Goal: Information Seeking & Learning: Learn about a topic

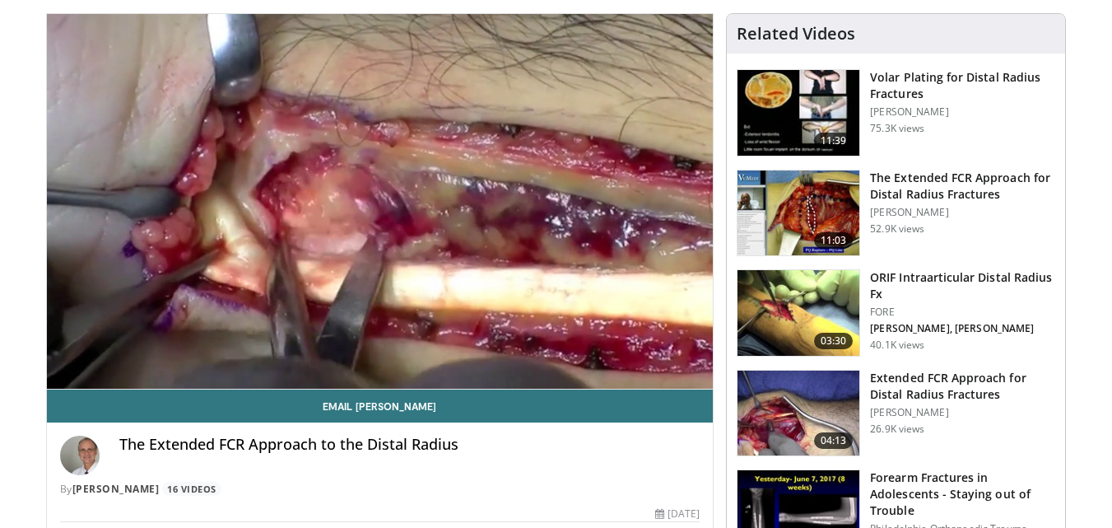
scroll to position [152, 0]
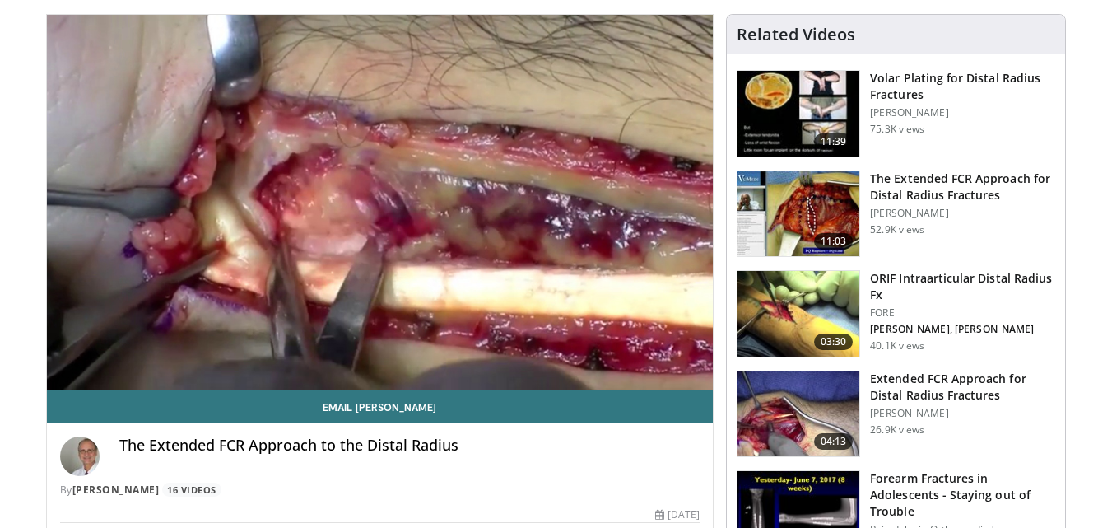
click at [906, 193] on h3 "The Extended FCR Approach for Distal Radius Fractures" at bounding box center [962, 186] width 185 height 33
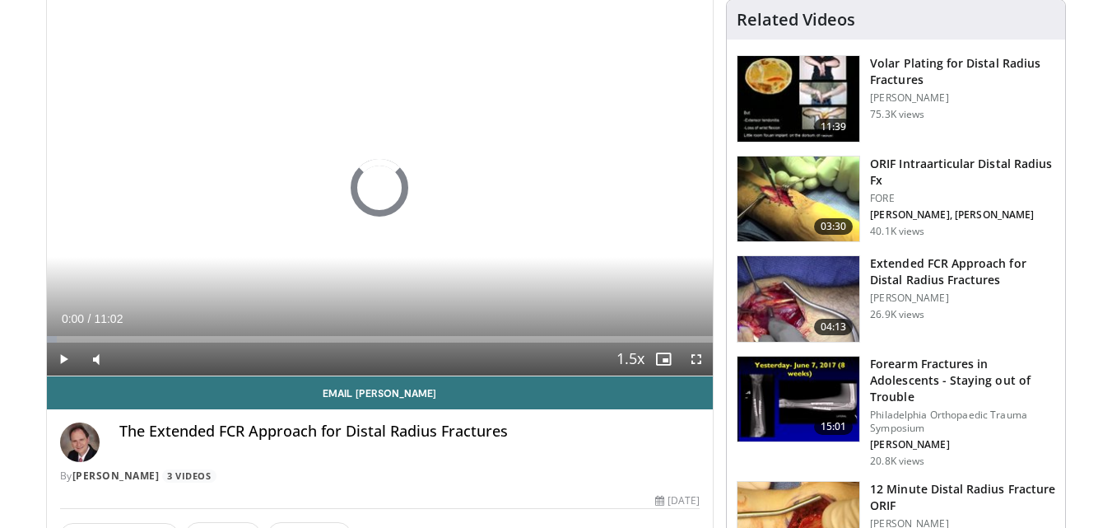
scroll to position [137, 0]
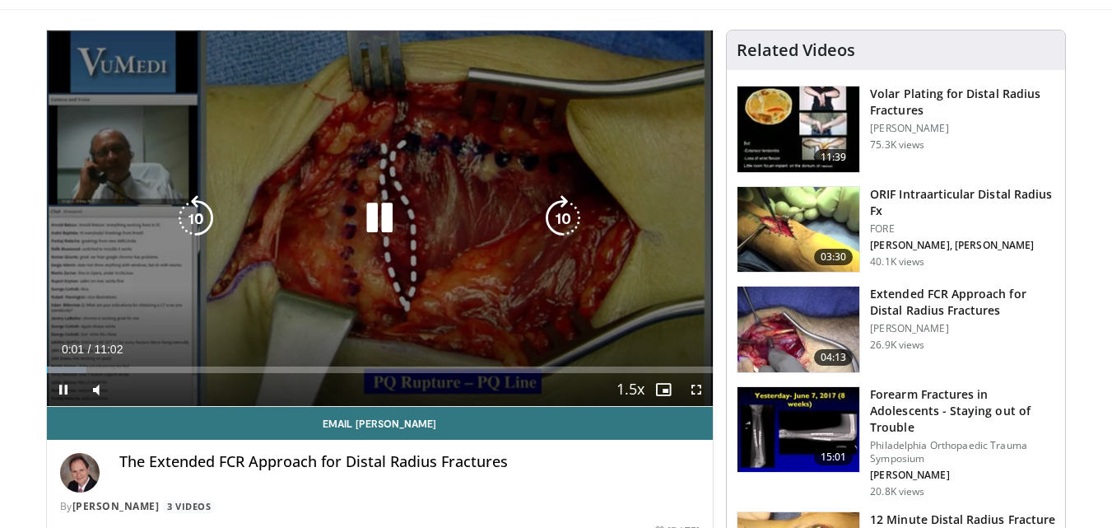
click at [380, 214] on icon "Video Player" at bounding box center [379, 218] width 46 height 46
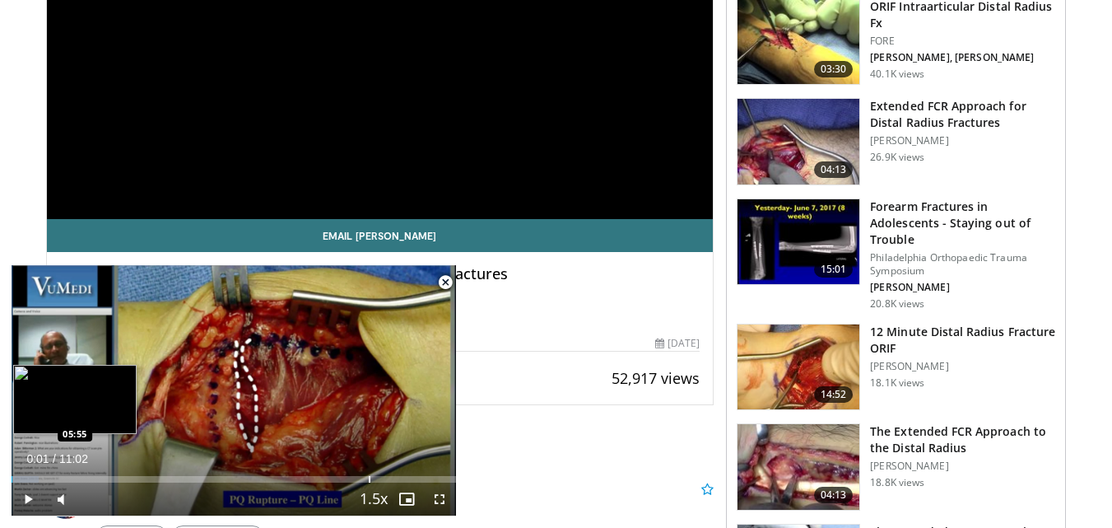
scroll to position [352, 0]
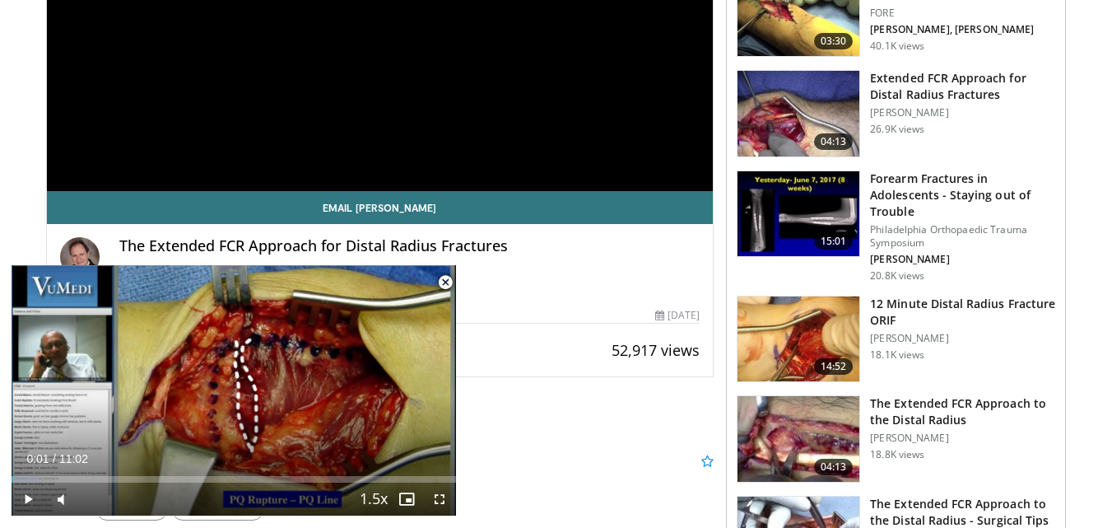
click at [546, 335] on div "Email Jorge The Extended FCR Approach for Distal Radius Fractures By Jorge Orba…" at bounding box center [380, 277] width 667 height 172
click at [449, 505] on span "Video Player" at bounding box center [439, 498] width 33 height 33
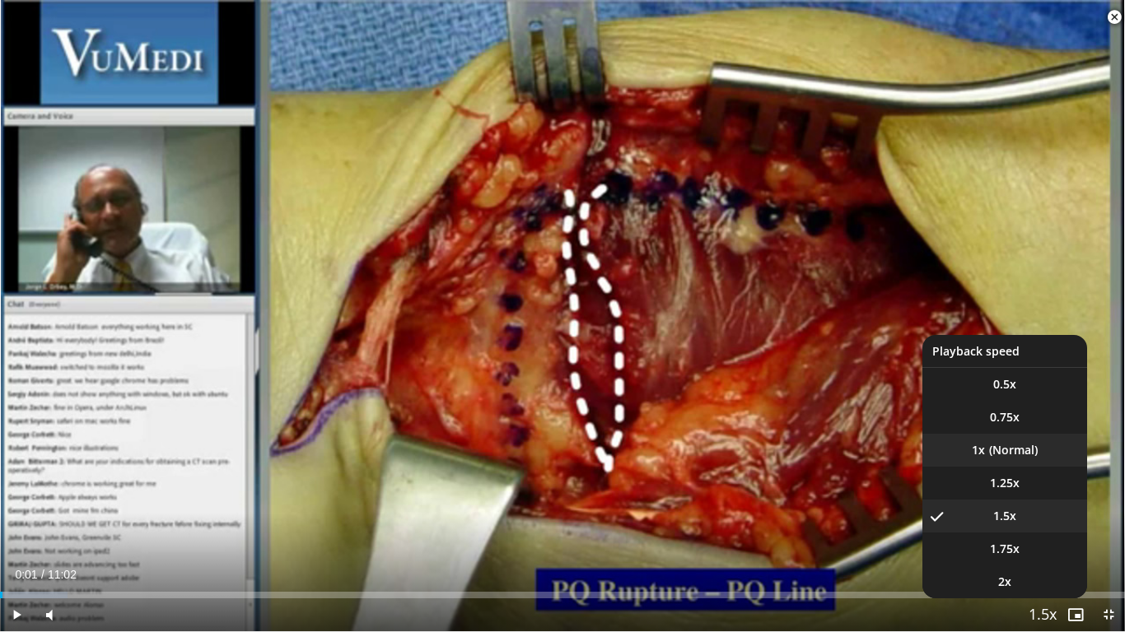
click at [1024, 454] on li "1x" at bounding box center [1004, 450] width 165 height 33
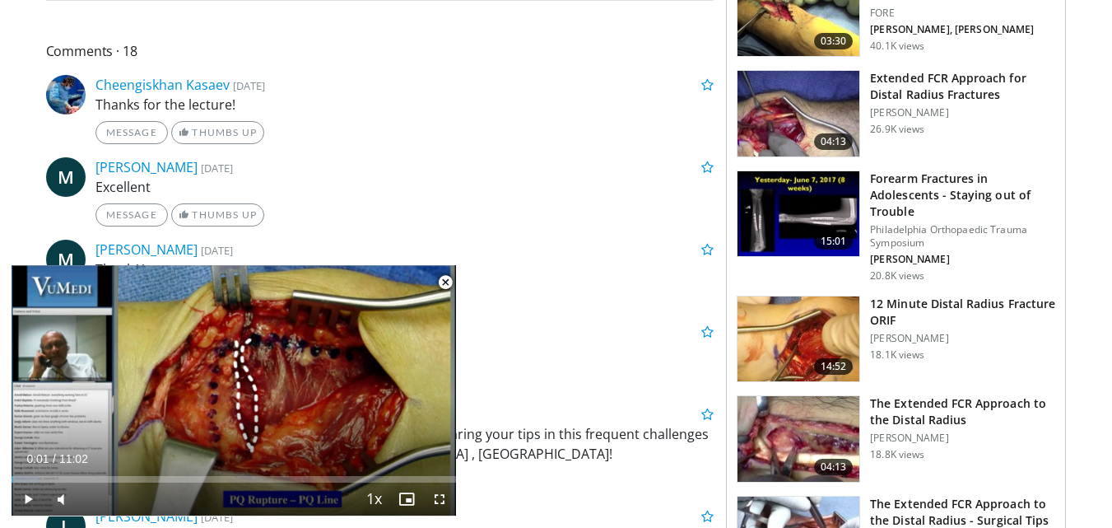
click at [442, 280] on span "Video Player" at bounding box center [445, 282] width 33 height 33
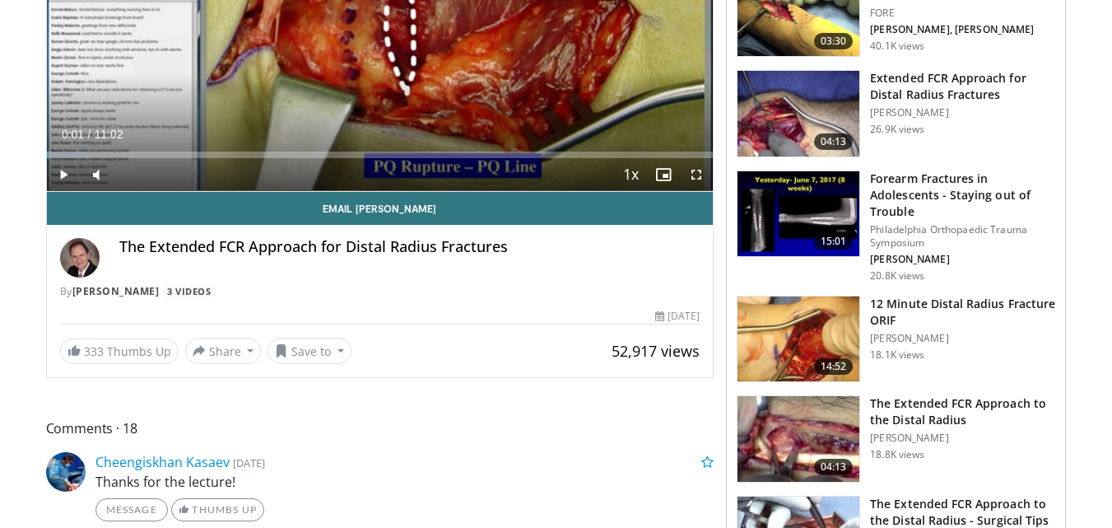
click at [933, 94] on h3 "Extended FCR Approach for Distal Radius Fractures" at bounding box center [962, 86] width 185 height 33
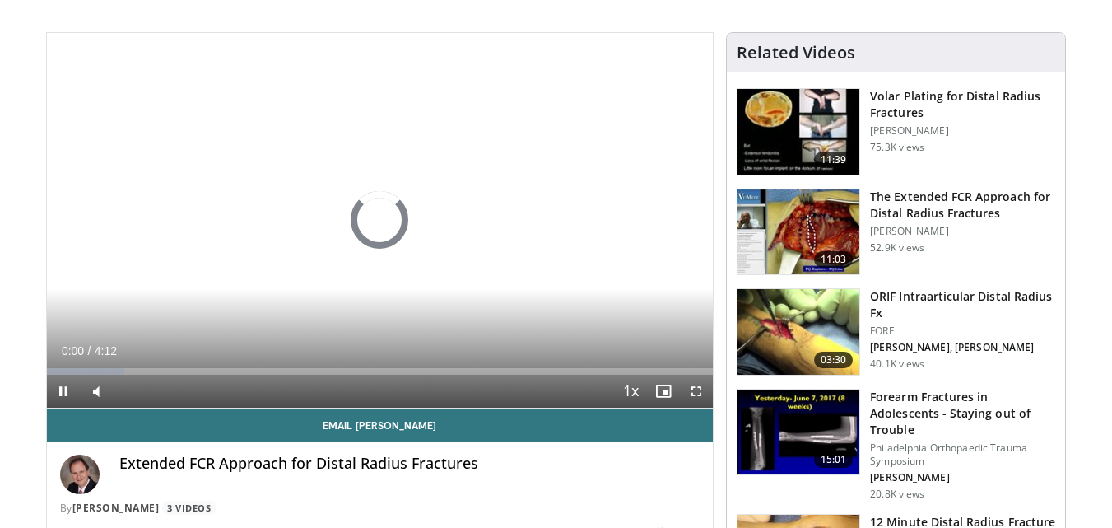
scroll to position [135, 0]
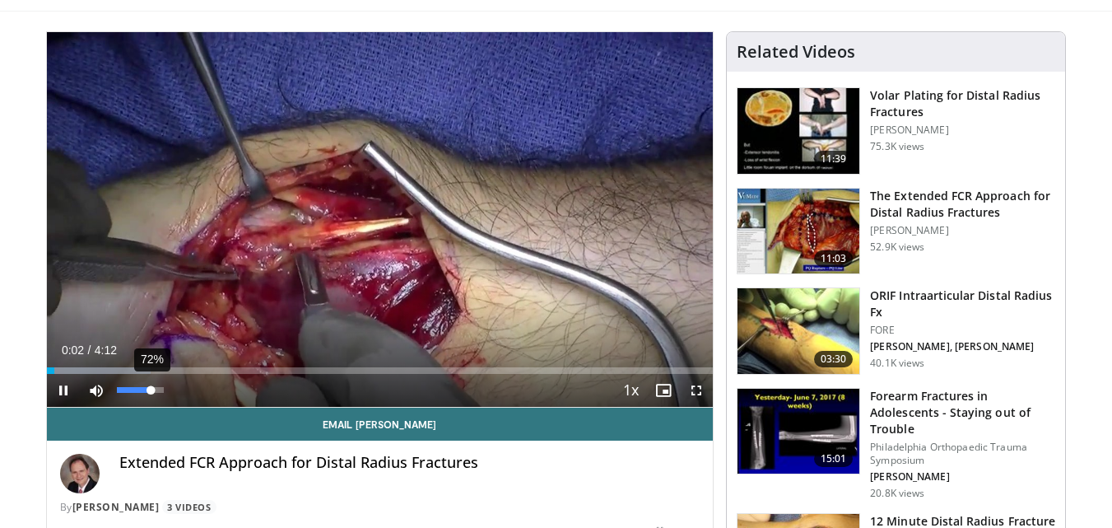
drag, startPoint x: 128, startPoint y: 392, endPoint x: 151, endPoint y: 395, distance: 22.5
click at [151, 395] on div "72%" at bounding box center [141, 390] width 58 height 33
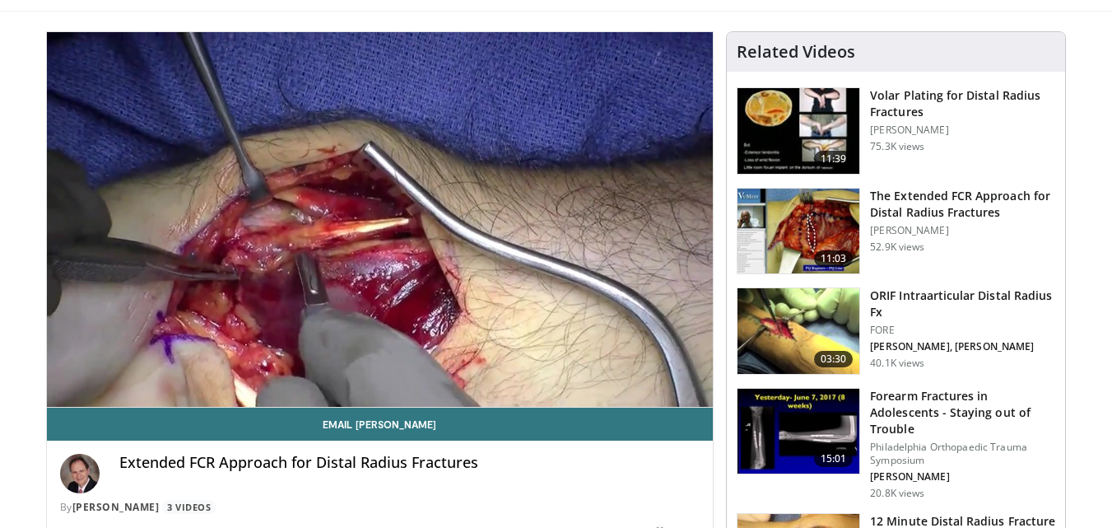
click at [957, 204] on h3 "The Extended FCR Approach for Distal Radius Fractures" at bounding box center [962, 204] width 185 height 33
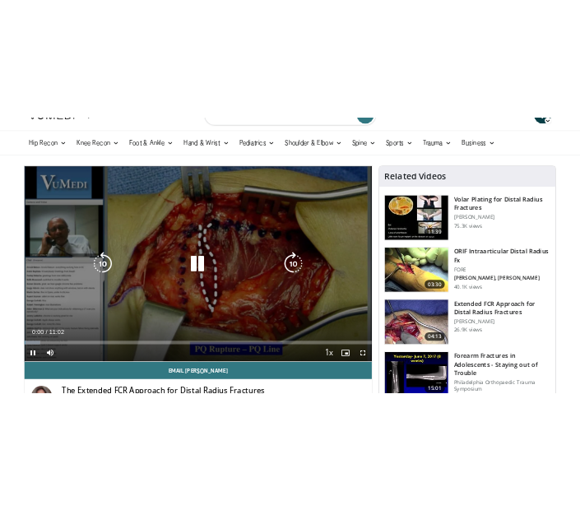
scroll to position [76, 0]
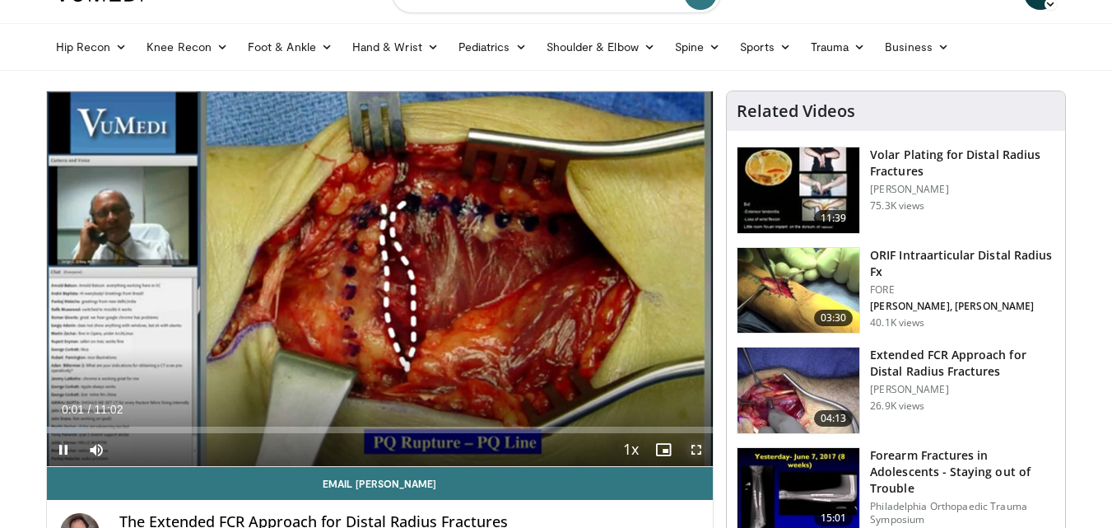
click at [704, 455] on span "Video Player" at bounding box center [696, 449] width 33 height 33
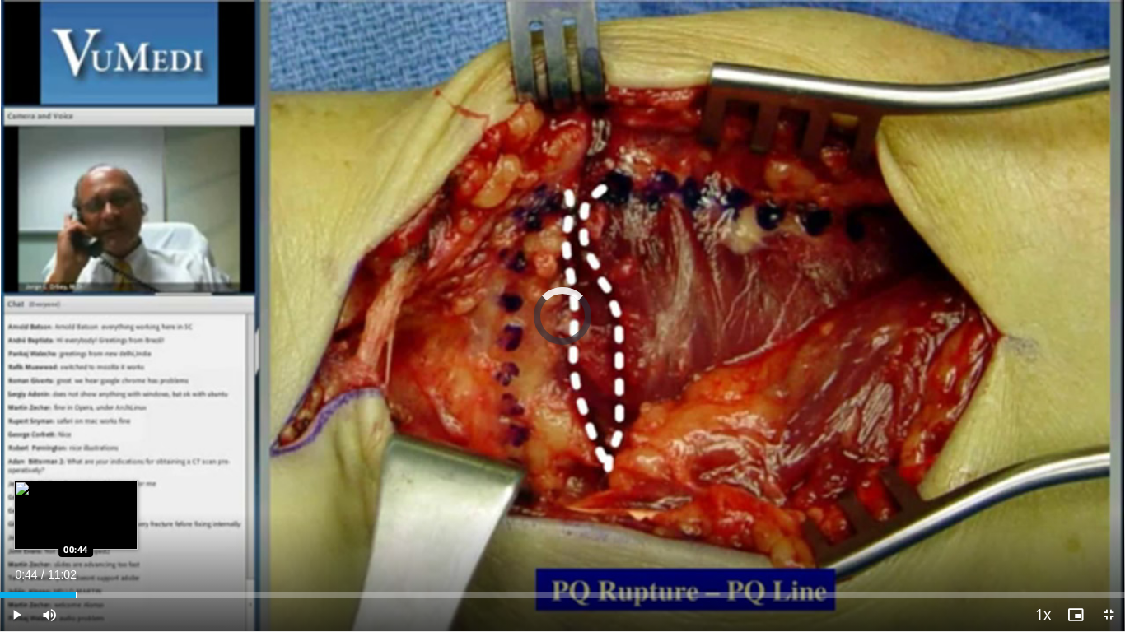
click at [76, 527] on div "Loaded : 6.02% 00:44 00:44" at bounding box center [562, 591] width 1125 height 16
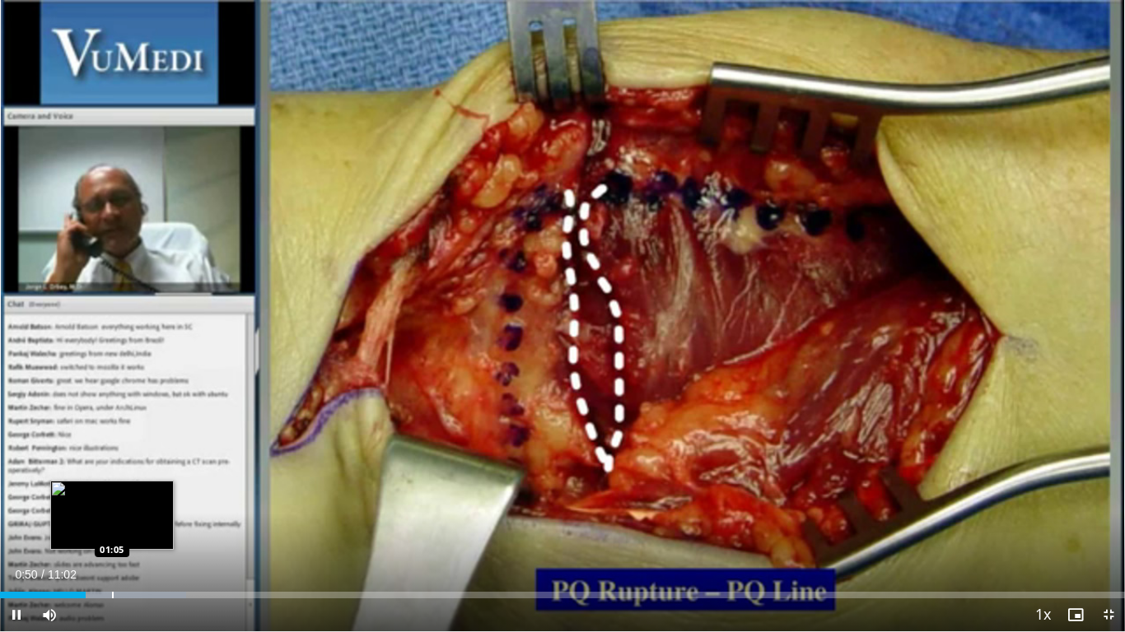
click at [112, 527] on div "Loaded : 16.56% 00:50 01:05" at bounding box center [562, 591] width 1125 height 16
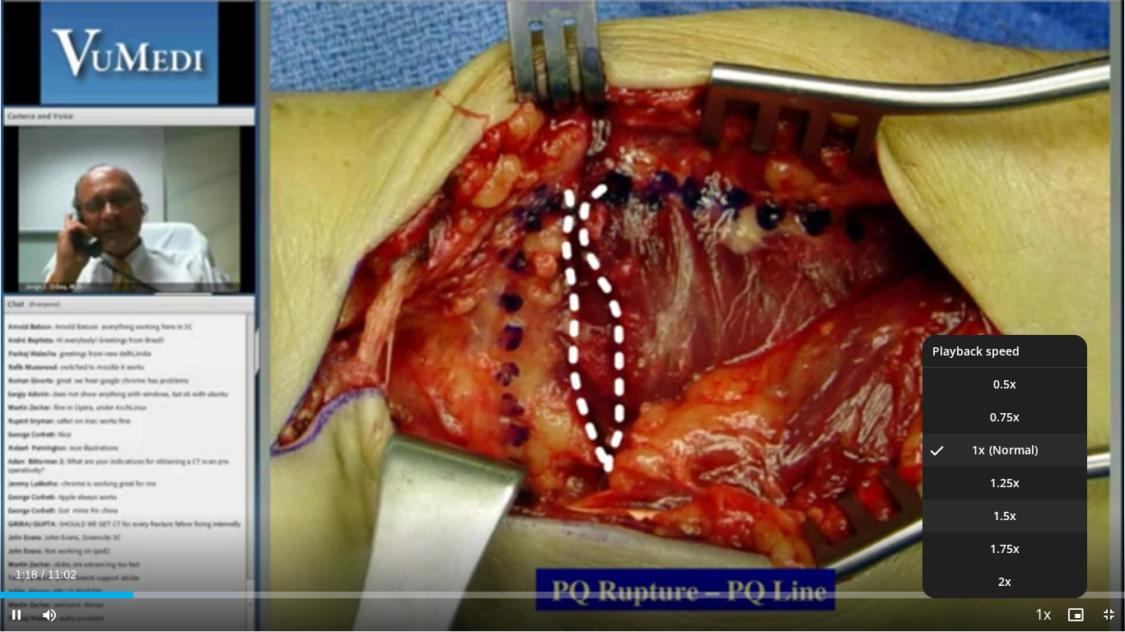
click at [1028, 516] on li "1.5x" at bounding box center [1004, 516] width 165 height 33
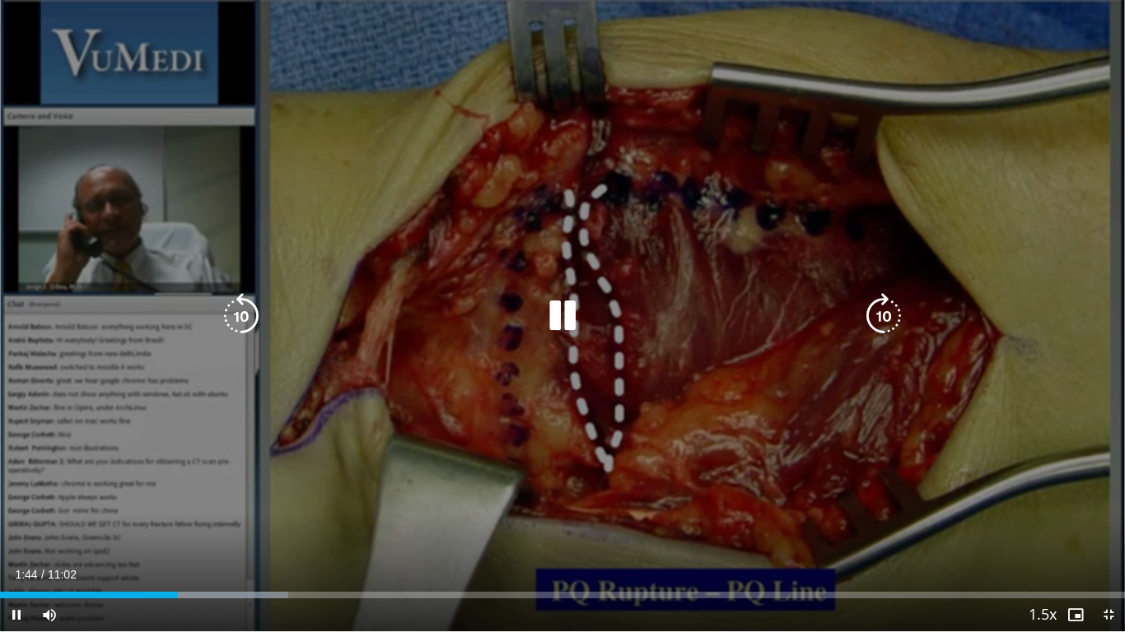
click at [547, 324] on icon "Video Player" at bounding box center [562, 316] width 46 height 46
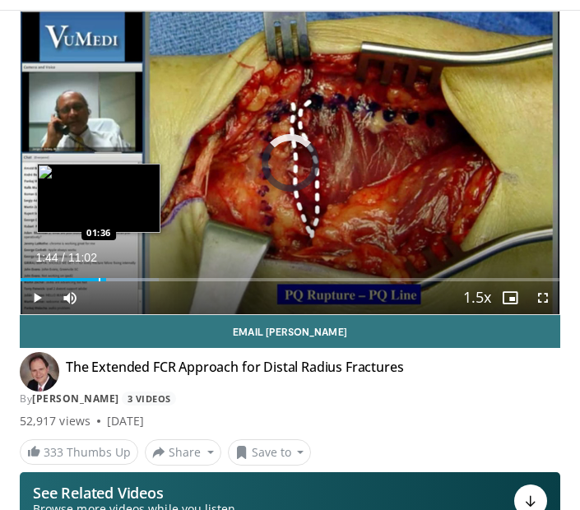
click at [99, 273] on div "Loaded : 25.61% 01:36 01:36" at bounding box center [290, 274] width 539 height 16
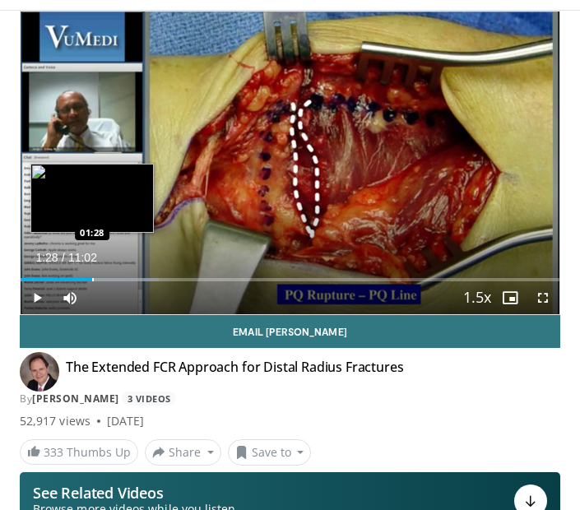
click at [92, 278] on div "Progress Bar" at bounding box center [93, 279] width 2 height 3
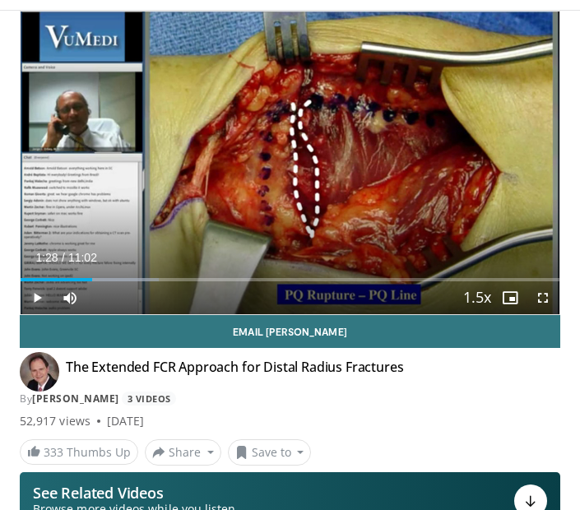
click at [30, 288] on span "Video Player" at bounding box center [37, 298] width 33 height 33
click at [459, 297] on div "Video Player" at bounding box center [459, 298] width 3 height 33
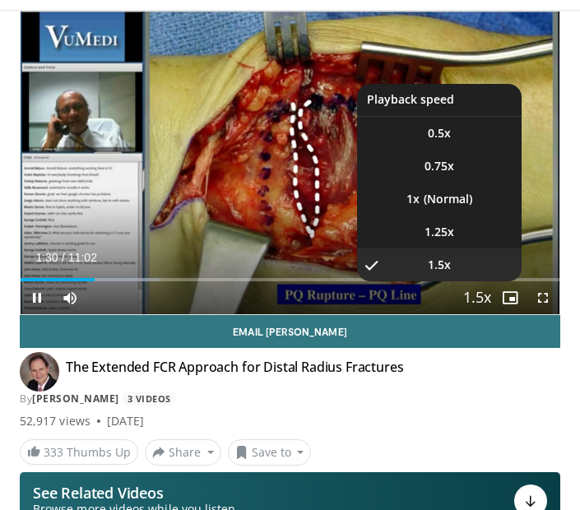
click at [484, 302] on span "Video Player" at bounding box center [477, 298] width 23 height 33
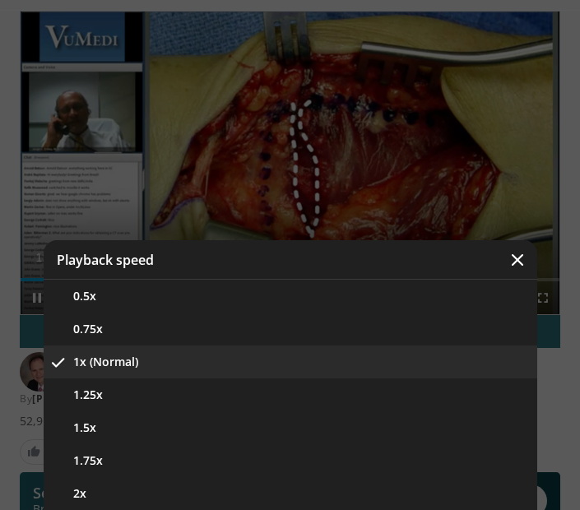
click at [304, 361] on button "1x (Normal)" at bounding box center [291, 362] width 494 height 33
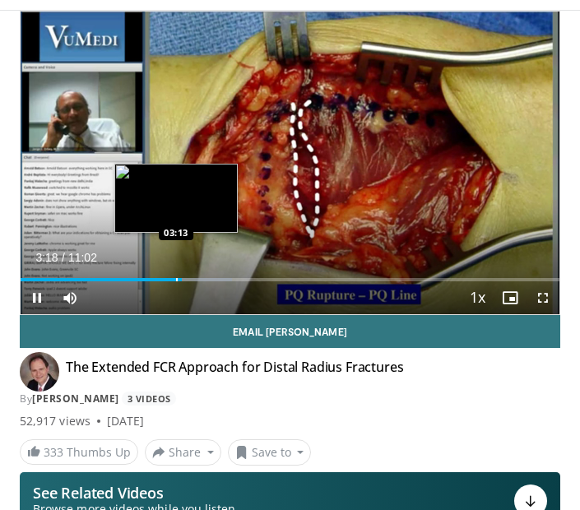
click at [176, 279] on div "Progress Bar" at bounding box center [177, 279] width 2 height 3
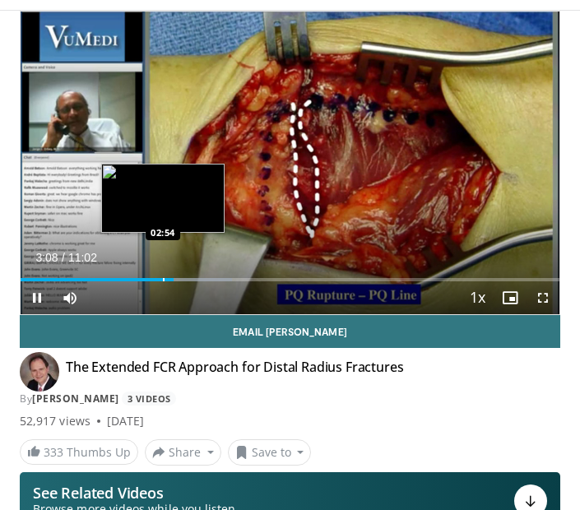
click at [162, 278] on div "Loaded : 39.17% 03:08 02:54" at bounding box center [290, 279] width 539 height 3
click at [155, 279] on div "Progress Bar" at bounding box center [156, 279] width 2 height 3
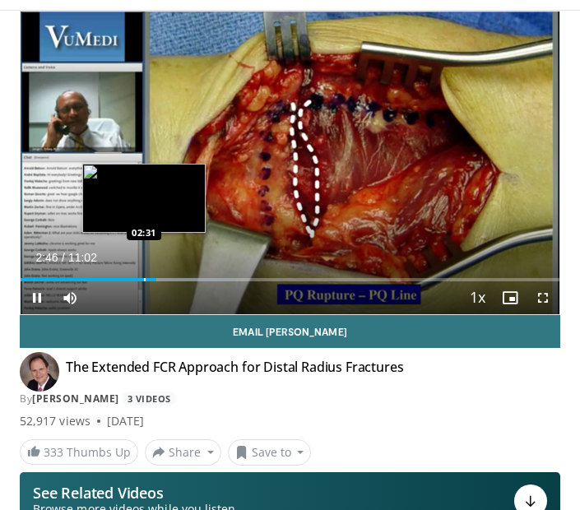
click at [144, 279] on div "Progress Bar" at bounding box center [145, 279] width 2 height 3
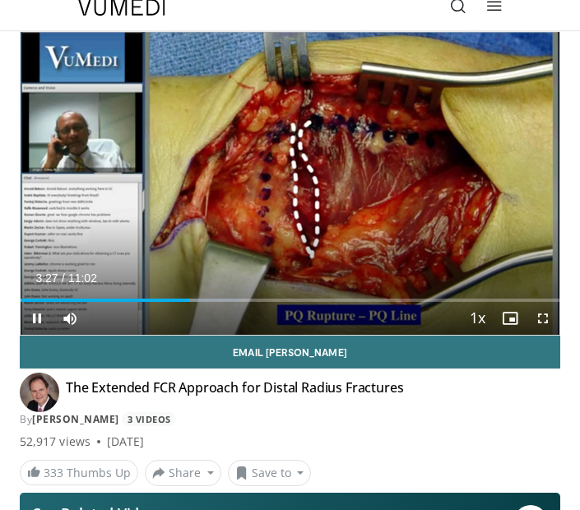
scroll to position [51, 0]
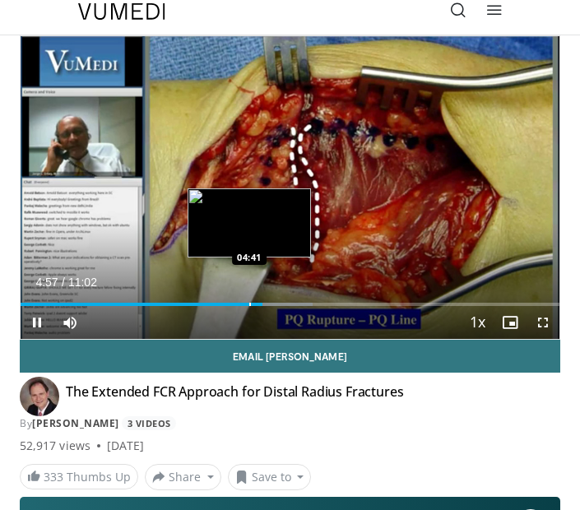
click at [249, 303] on div "Progress Bar" at bounding box center [250, 304] width 2 height 3
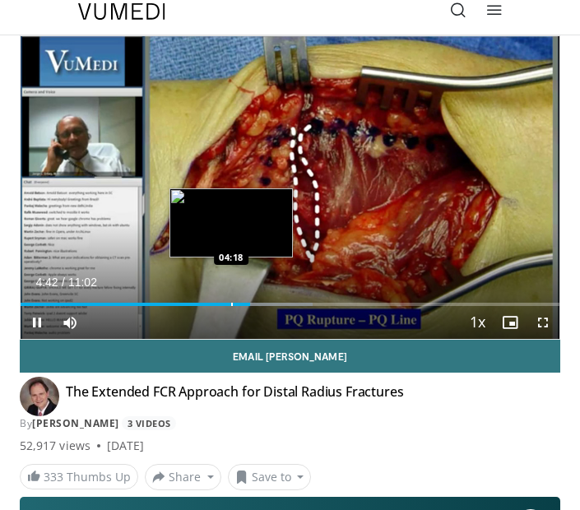
click at [231, 300] on div "Loaded : 54.24% 04:42 04:18" at bounding box center [290, 299] width 539 height 16
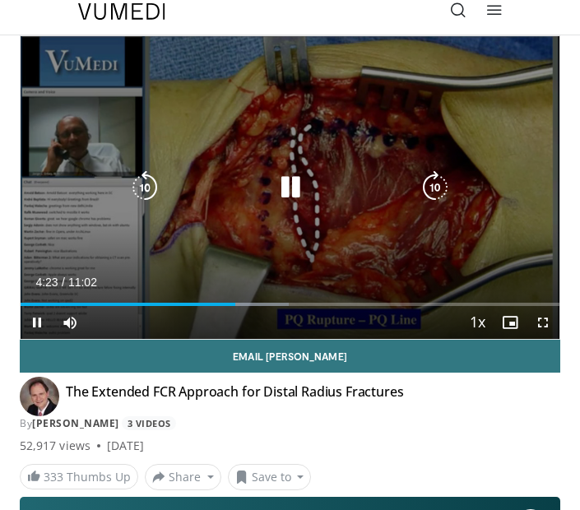
click at [137, 181] on icon "Video Player" at bounding box center [144, 187] width 33 height 33
click at [284, 245] on div "10 seconds Tap to unmute" at bounding box center [290, 187] width 539 height 303
click at [147, 179] on icon "Video Player" at bounding box center [144, 187] width 33 height 33
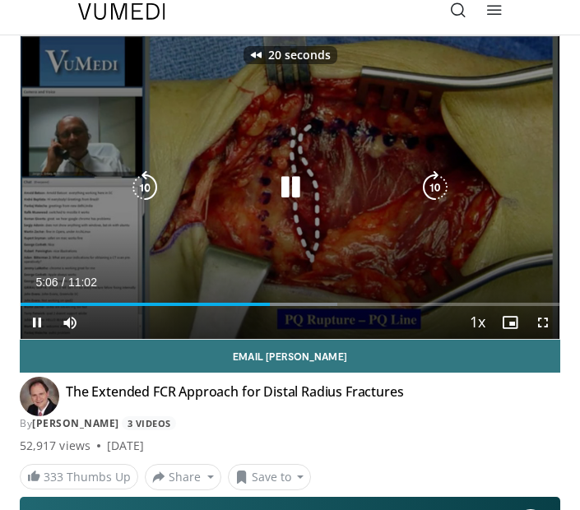
click at [147, 179] on icon "Video Player" at bounding box center [144, 187] width 33 height 33
click at [329, 239] on div "30 seconds Tap to unmute" at bounding box center [290, 187] width 539 height 303
click at [130, 173] on icon "Video Player" at bounding box center [144, 187] width 33 height 33
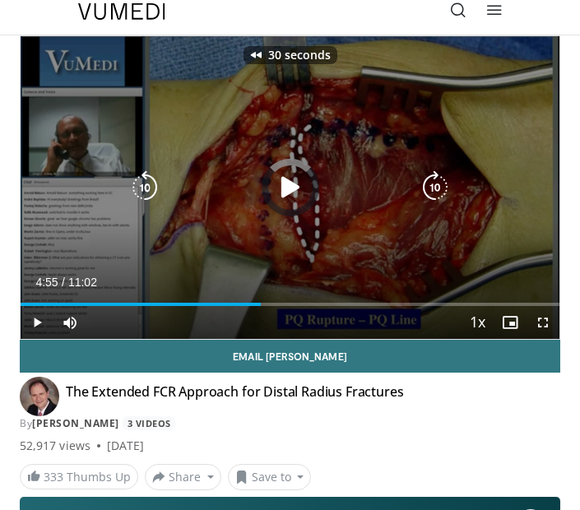
click at [130, 173] on icon "Video Player" at bounding box center [144, 187] width 33 height 33
click at [346, 211] on div "40 seconds Tap to unmute" at bounding box center [290, 187] width 539 height 303
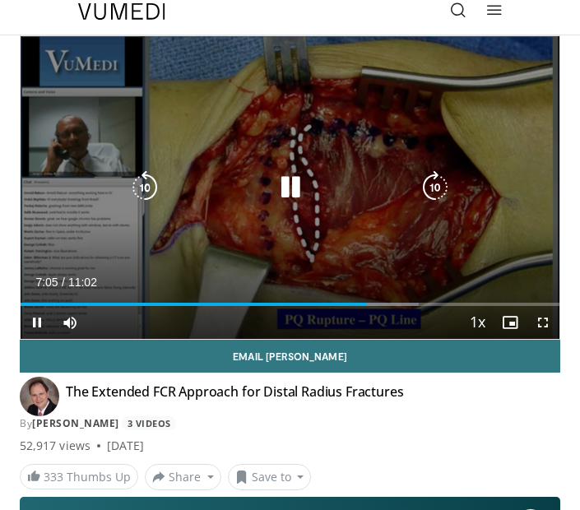
click at [296, 183] on icon "Video Player" at bounding box center [290, 187] width 33 height 33
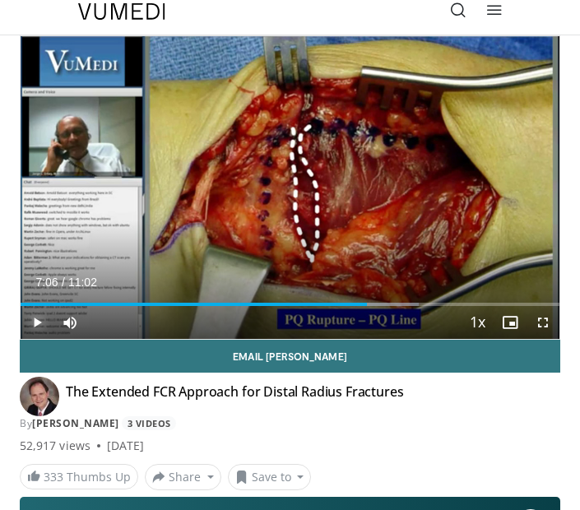
click at [30, 313] on span "Video Player" at bounding box center [37, 322] width 33 height 33
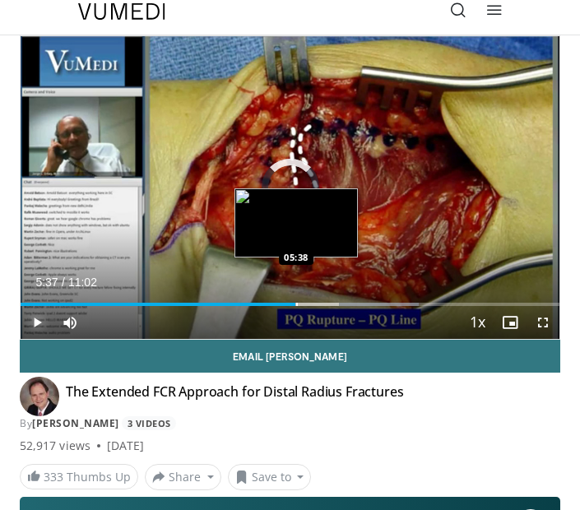
click at [296, 297] on div "Loaded : 73.83% 07:08 05:38" at bounding box center [290, 299] width 539 height 16
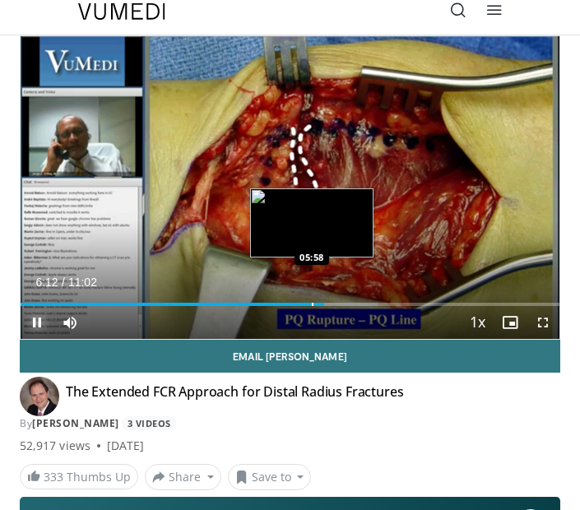
click at [312, 305] on div "Progress Bar" at bounding box center [313, 304] width 2 height 3
click at [301, 305] on div "Progress Bar" at bounding box center [302, 304] width 2 height 3
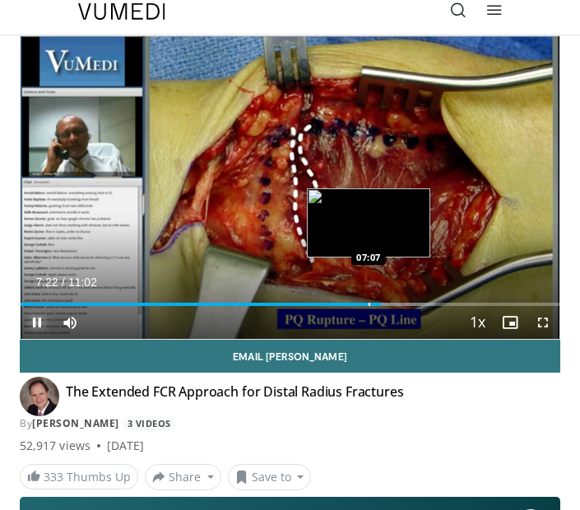
click at [369, 304] on div "Progress Bar" at bounding box center [370, 304] width 2 height 3
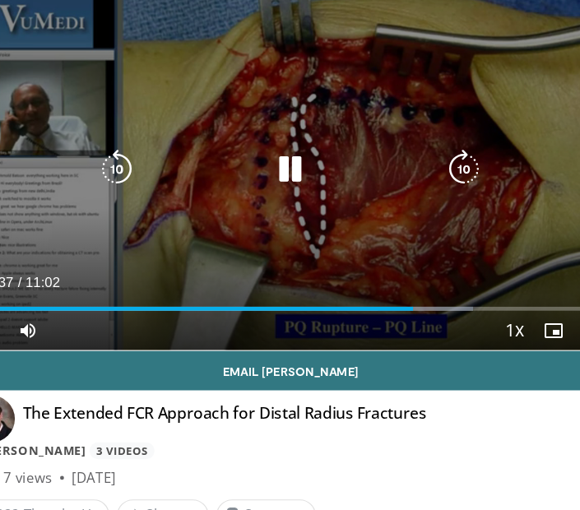
click at [376, 243] on div "40 seconds Tap to unmute" at bounding box center [290, 187] width 539 height 303
click at [338, 245] on div "40 seconds Tap to unmute" at bounding box center [290, 187] width 539 height 303
click at [280, 184] on icon "Video Player" at bounding box center [290, 187] width 33 height 33
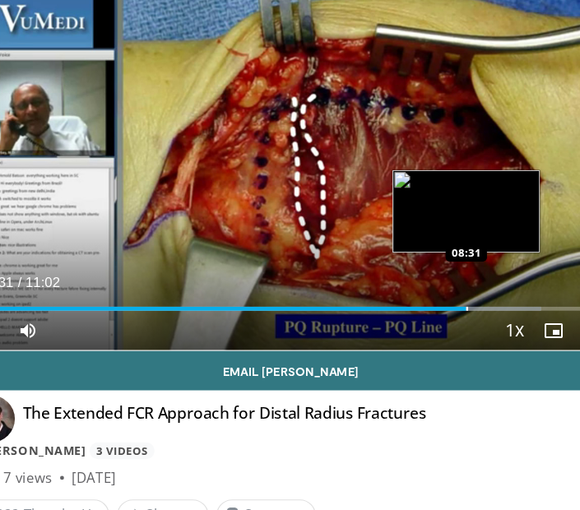
click at [437, 303] on div "Progress Bar" at bounding box center [438, 304] width 2 height 3
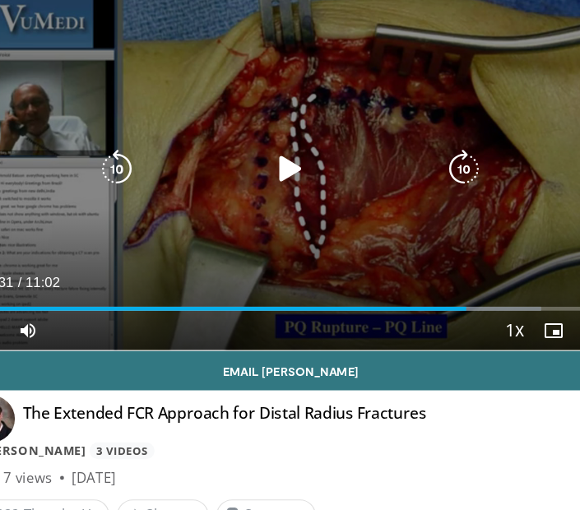
click at [367, 256] on div "40 seconds Tap to unmute" at bounding box center [290, 187] width 539 height 303
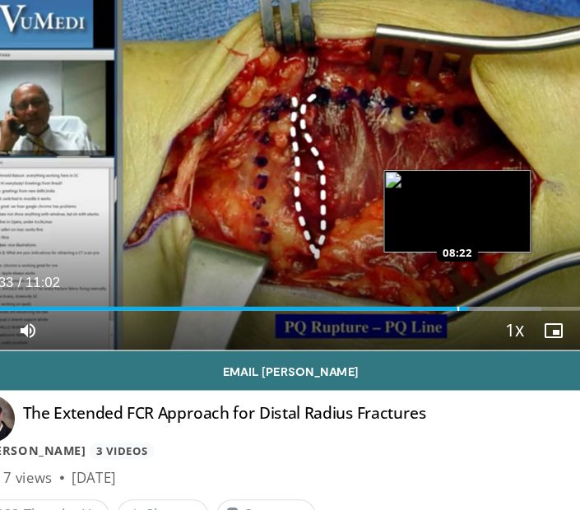
click at [430, 303] on div "Progress Bar" at bounding box center [431, 304] width 2 height 3
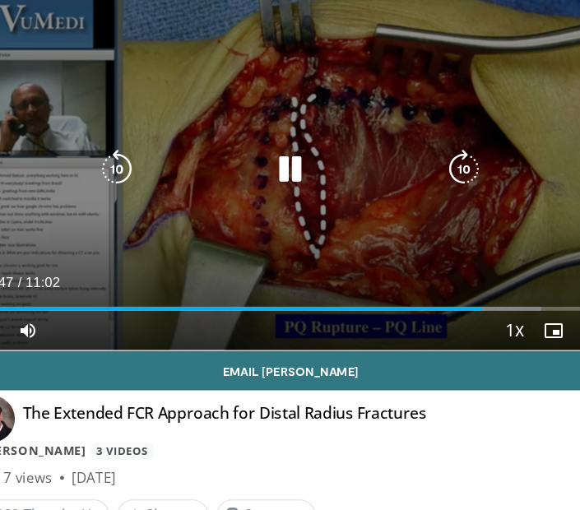
click at [333, 261] on div "40 seconds Tap to unmute" at bounding box center [290, 187] width 539 height 303
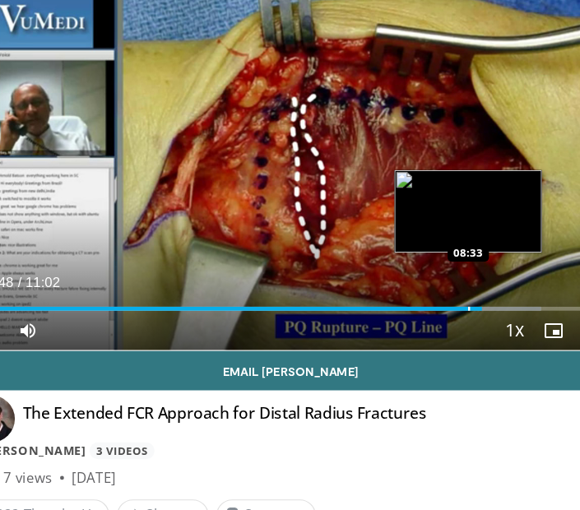
click at [439, 301] on div "Loaded : 88.90% 08:48 08:33" at bounding box center [290, 299] width 539 height 16
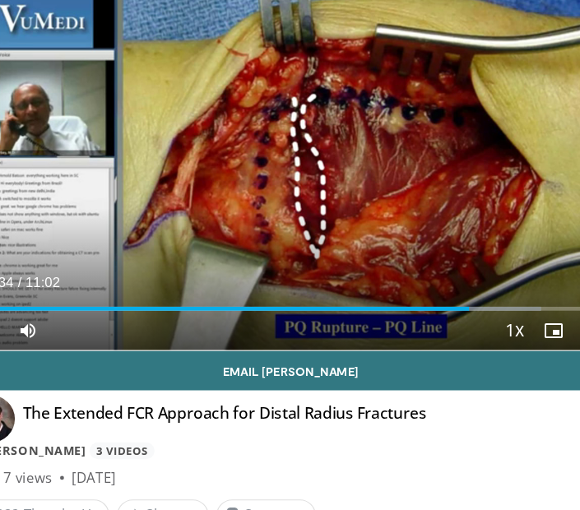
click at [403, 287] on div "Current Time 8:34 / Duration 11:02" at bounding box center [290, 282] width 539 height 15
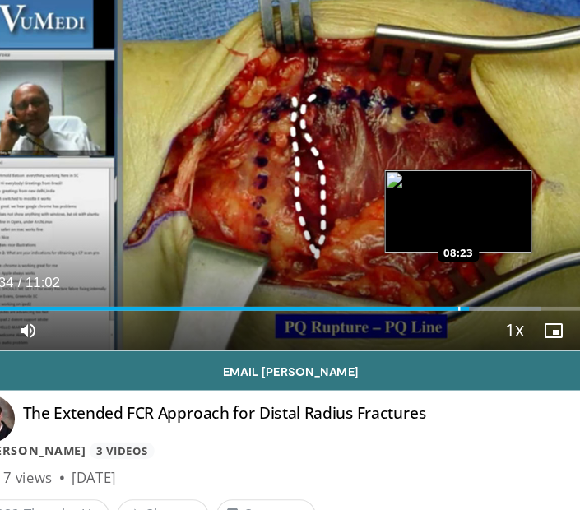
click at [431, 301] on div "Loaded : 88.90% 08:34 08:23" at bounding box center [290, 299] width 539 height 16
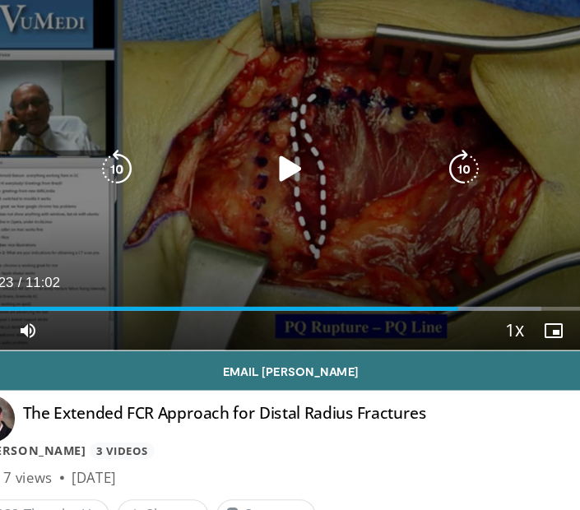
click at [329, 216] on div "40 seconds Tap to unmute" at bounding box center [290, 187] width 539 height 303
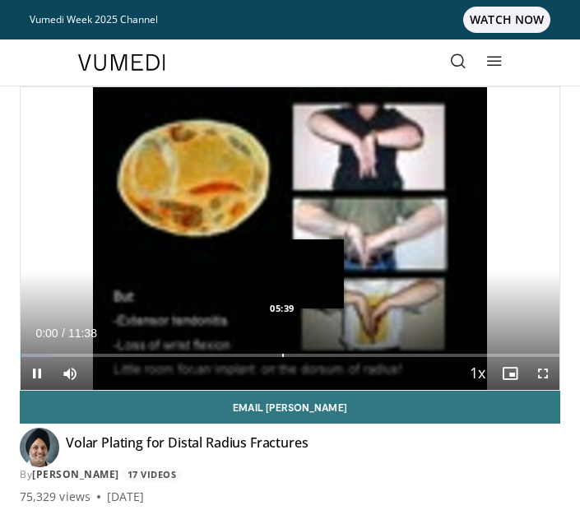
click at [282, 347] on div "Loaded : 5.71% 00:00 05:39" at bounding box center [290, 350] width 539 height 16
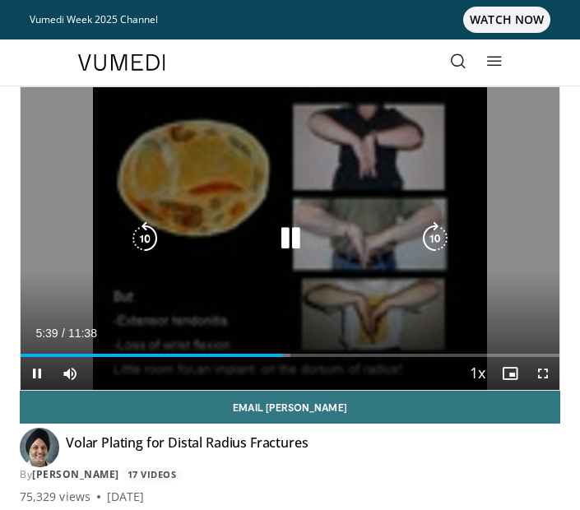
click at [330, 247] on div "Video Player" at bounding box center [290, 238] width 324 height 33
click at [287, 234] on icon "Video Player" at bounding box center [290, 238] width 33 height 33
